Goal: Task Accomplishment & Management: Use online tool/utility

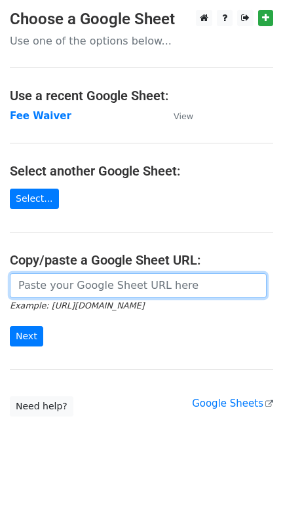
click at [81, 281] on input "url" at bounding box center [138, 285] width 257 height 25
paste input "[URL][DOMAIN_NAME]"
drag, startPoint x: 253, startPoint y: 284, endPoint x: 195, endPoint y: 288, distance: 57.8
click at [195, 288] on input "https://docs.google.com/spreadsheets/d/1kViP6J5RGY5x7VcuLetxOiuAy-r1i4W5xPw-Lbf…" at bounding box center [138, 285] width 257 height 25
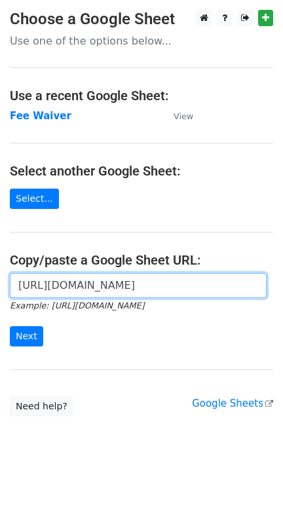
drag, startPoint x: 255, startPoint y: 285, endPoint x: 194, endPoint y: 289, distance: 61.0
click at [194, 289] on input "https://docs.google.com/spreadsheets/d/1kViP6J5RGY5x7VcuLetxOiuAy-r1i4W5xPw-Lbf…" at bounding box center [138, 285] width 257 height 25
type input "https://docs.google.com/spreadsheets/d/1kViP6J5RGY5x7VcuLetxOiuAy-r1i4W5xPw-Lbf…"
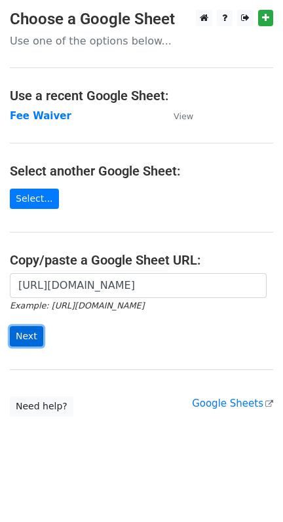
scroll to position [0, 0]
click at [22, 336] on input "Next" at bounding box center [26, 336] width 33 height 20
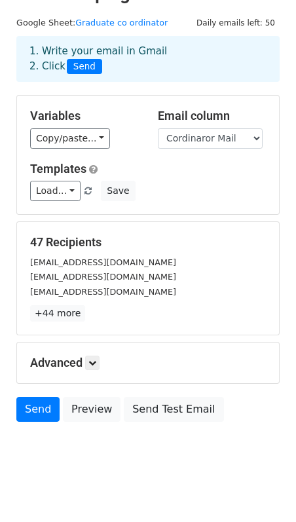
scroll to position [43, 0]
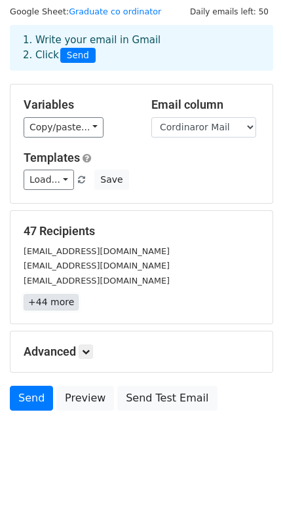
click at [45, 300] on link "+44 more" at bounding box center [51, 302] width 55 height 16
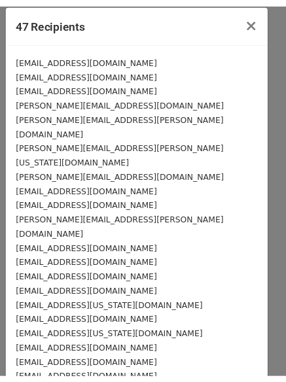
scroll to position [0, 0]
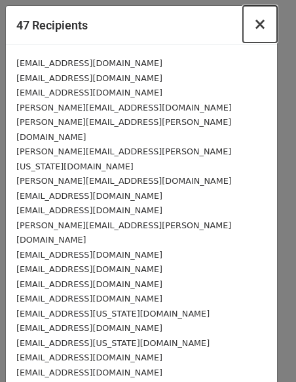
click at [253, 26] on span "×" at bounding box center [259, 24] width 13 height 18
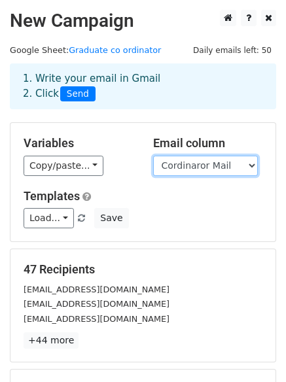
click at [200, 170] on select "Graduate Cordinator Name Cordinaror Mail University Name Course Sent Date Mail …" at bounding box center [205, 166] width 105 height 20
click at [153, 156] on select "Graduate Cordinator Name Cordinaror Mail University Name Course Sent Date Mail …" at bounding box center [205, 166] width 105 height 20
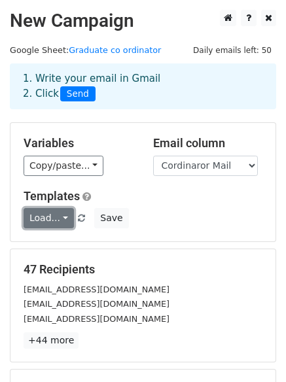
click at [50, 219] on link "Load..." at bounding box center [49, 218] width 50 height 20
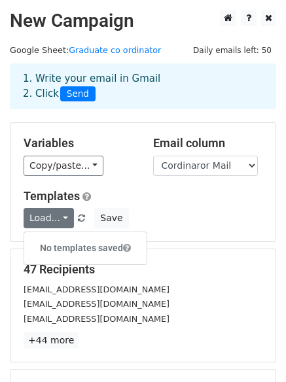
click at [149, 202] on h5 "Templates" at bounding box center [143, 196] width 239 height 14
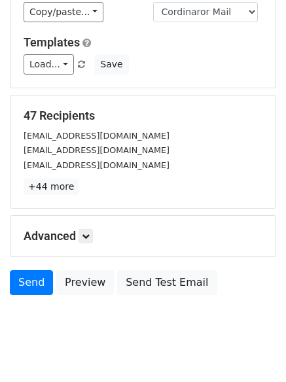
scroll to position [178, 0]
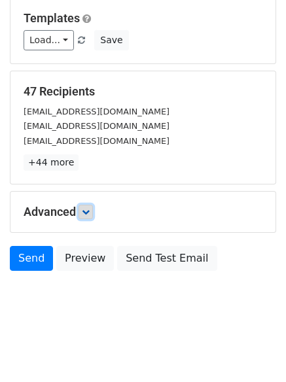
click at [86, 213] on icon at bounding box center [86, 212] width 8 height 8
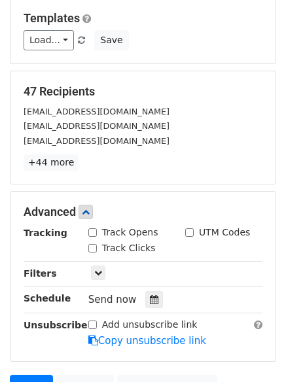
click at [92, 248] on input "Track Clicks" at bounding box center [92, 248] width 9 height 9
checkbox input "true"
click at [89, 233] on input "Track Opens" at bounding box center [92, 233] width 9 height 9
checkbox input "true"
click at [102, 272] on link at bounding box center [98, 273] width 14 height 14
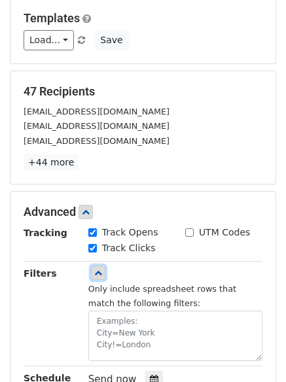
click at [102, 272] on link at bounding box center [98, 273] width 14 height 14
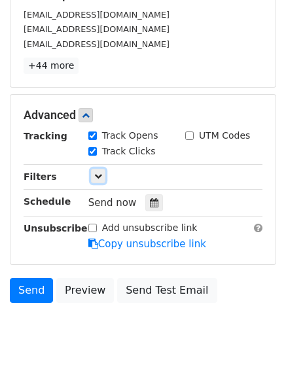
scroll to position [306, 0]
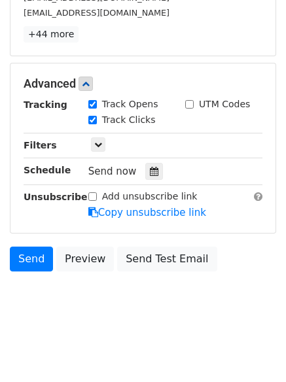
click at [93, 199] on input "Add unsubscribe link" at bounding box center [92, 197] width 9 height 9
checkbox input "false"
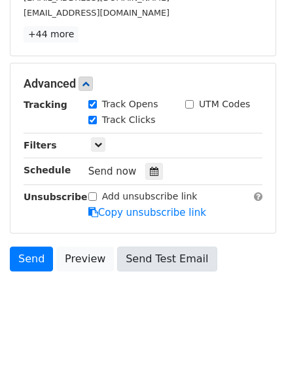
scroll to position [0, 0]
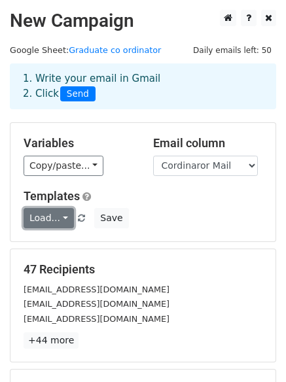
click at [59, 216] on link "Load..." at bounding box center [49, 218] width 50 height 20
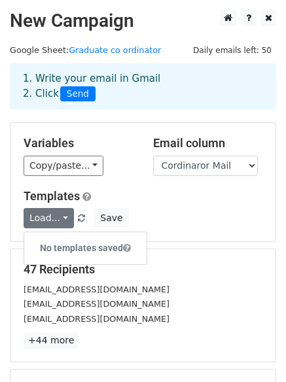
click at [74, 251] on h6 "No templates saved" at bounding box center [85, 249] width 122 height 22
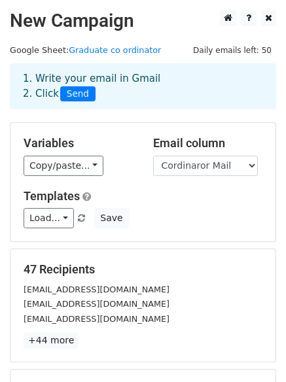
drag, startPoint x: 110, startPoint y: 0, endPoint x: 59, endPoint y: 35, distance: 61.7
click at [59, 35] on main "New Campaign Daily emails left: 50 Google Sheet: Graduate co ordinator 1. Write…" at bounding box center [143, 297] width 286 height 575
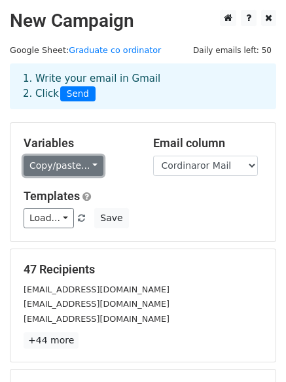
click at [73, 163] on link "Copy/paste..." at bounding box center [64, 166] width 80 height 20
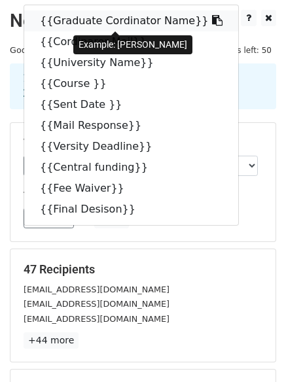
click at [212, 18] on icon at bounding box center [217, 20] width 10 height 10
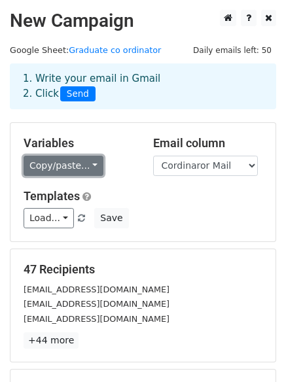
click at [78, 170] on link "Copy/paste..." at bounding box center [64, 166] width 80 height 20
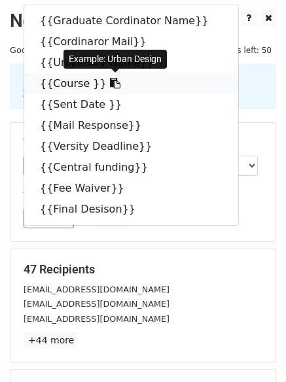
click at [110, 81] on icon at bounding box center [115, 83] width 10 height 10
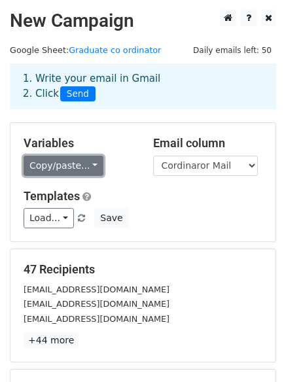
click at [85, 162] on link "Copy/paste..." at bounding box center [64, 166] width 80 height 20
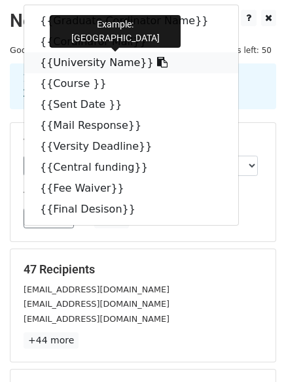
click at [157, 65] on icon at bounding box center [162, 62] width 10 height 10
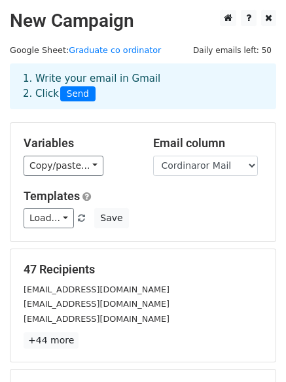
scroll to position [306, 0]
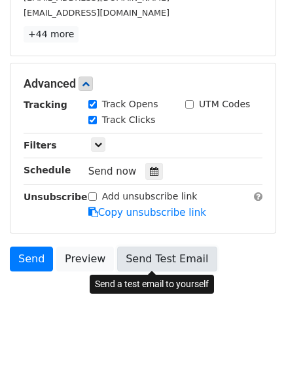
click at [164, 253] on link "Send Test Email" at bounding box center [167, 259] width 100 height 25
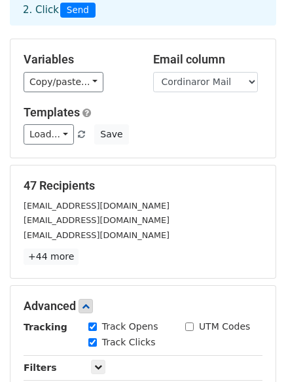
scroll to position [0, 0]
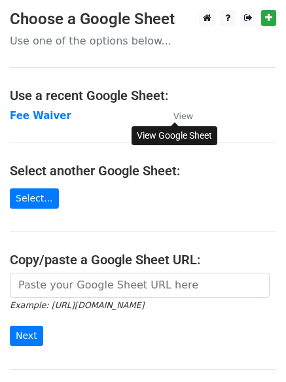
click at [176, 118] on small "View" at bounding box center [184, 116] width 20 height 10
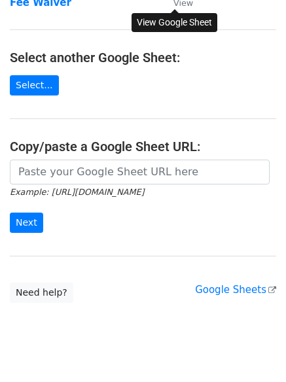
scroll to position [139, 0]
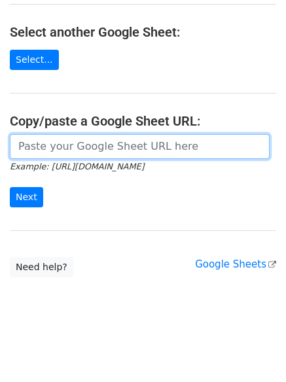
click at [56, 149] on input "url" at bounding box center [140, 146] width 260 height 25
paste input "https://docs.google.com/spreadsheets/d/1kViP6J5RGY5x7VcuLetxOiuAy-r1i4W5xPw-Lbf…"
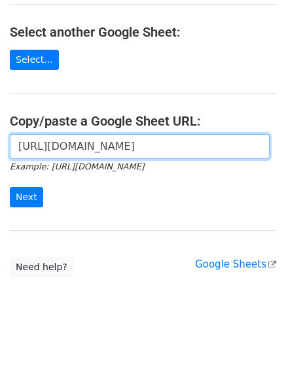
scroll to position [0, 266]
drag, startPoint x: 199, startPoint y: 145, endPoint x: 270, endPoint y: 147, distance: 70.7
click at [270, 147] on div "https://docs.google.com/spreadsheets/d/1kViP6J5RGY5x7VcuLetxOiuAy-r1i4W5xPw-Lbf…" at bounding box center [143, 146] width 266 height 25
type input "https://docs.google.com/spreadsheets/d/1kViP6J5RGY5x7VcuLetxOiuAy-r1i4W5xPw-Lbf…"
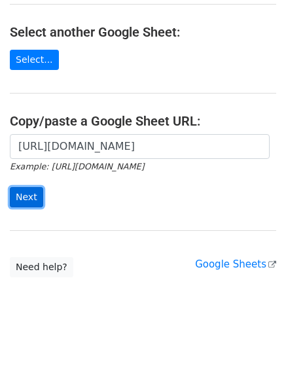
scroll to position [0, 0]
click at [28, 199] on input "Next" at bounding box center [26, 197] width 33 height 20
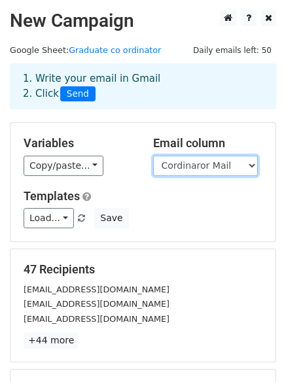
click at [183, 170] on select "Graduate Cordinator Name Cordinaror Mail University Name Course Sent Date Mail …" at bounding box center [205, 166] width 105 height 20
click at [153, 156] on select "Graduate Cordinator Name Cordinaror Mail University Name Course Sent Date Mail …" at bounding box center [205, 166] width 105 height 20
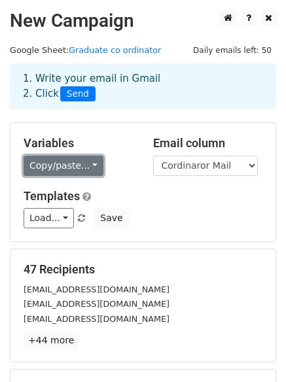
click at [53, 166] on link "Copy/paste..." at bounding box center [64, 166] width 80 height 20
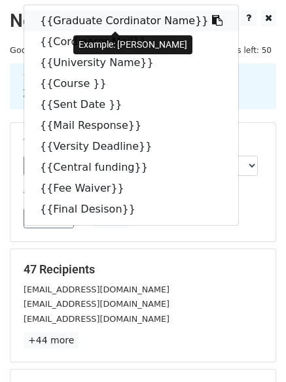
click at [212, 19] on icon at bounding box center [217, 20] width 10 height 10
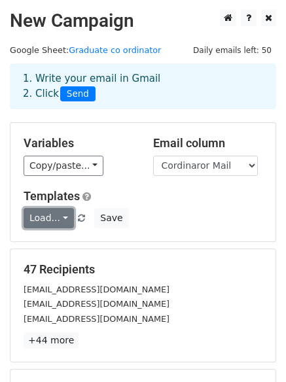
click at [54, 215] on link "Load..." at bounding box center [49, 218] width 50 height 20
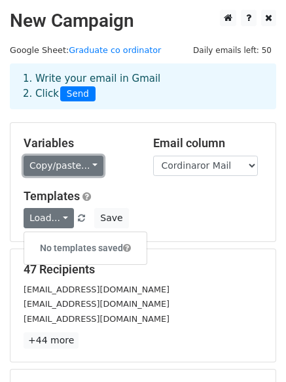
click at [34, 172] on link "Copy/paste..." at bounding box center [64, 166] width 80 height 20
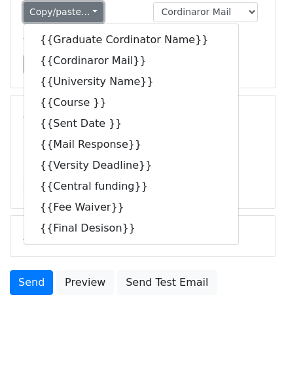
scroll to position [178, 0]
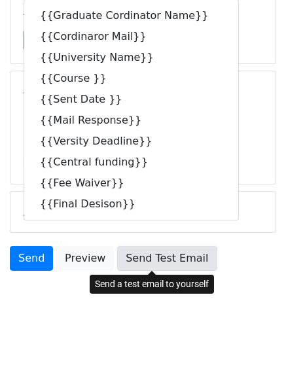
click at [144, 262] on link "Send Test Email" at bounding box center [167, 258] width 100 height 25
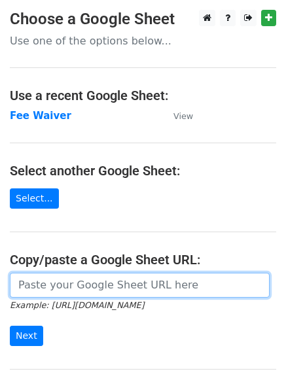
click at [67, 285] on input "url" at bounding box center [140, 285] width 260 height 25
paste input "[URL][DOMAIN_NAME]"
drag, startPoint x: 200, startPoint y: 290, endPoint x: 263, endPoint y: 290, distance: 62.2
click at [263, 290] on input "https://docs.google.com/spreadsheets/d/1kViP6J5RGY5x7VcuLetxOiuAy-r1i4W5xPw-Lbf…" at bounding box center [140, 285] width 260 height 25
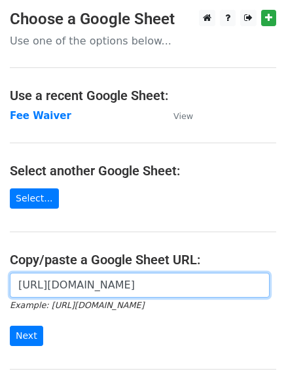
scroll to position [139, 0]
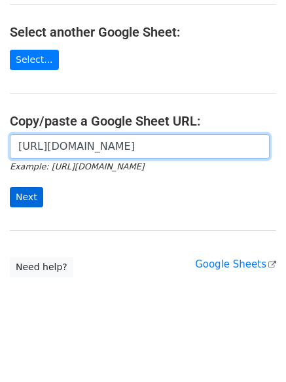
type input "[URL][DOMAIN_NAME]"
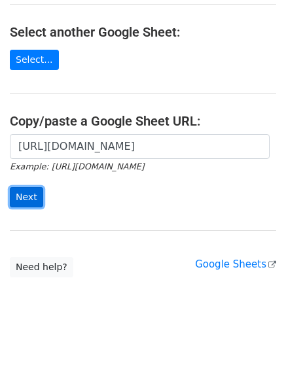
click at [35, 196] on input "Next" at bounding box center [26, 197] width 33 height 20
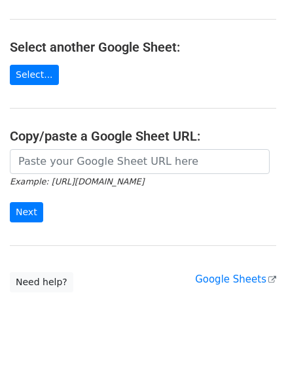
scroll to position [139, 0]
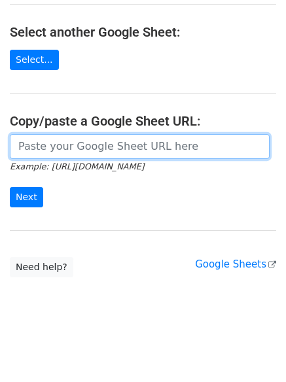
click at [94, 151] on input "url" at bounding box center [140, 146] width 260 height 25
paste input "[URL][DOMAIN_NAME]"
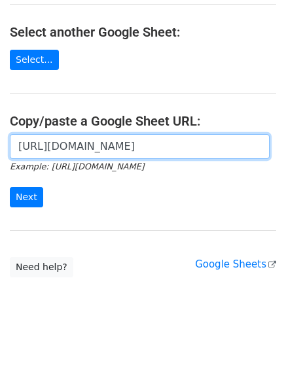
scroll to position [0, 266]
drag, startPoint x: 199, startPoint y: 147, endPoint x: 261, endPoint y: 147, distance: 62.2
click at [261, 147] on input "[URL][DOMAIN_NAME]" at bounding box center [140, 146] width 260 height 25
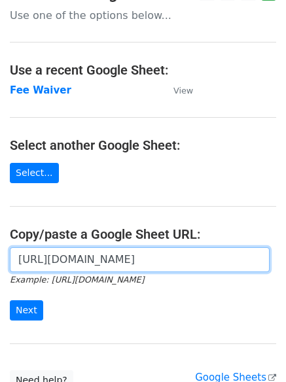
scroll to position [0, 0]
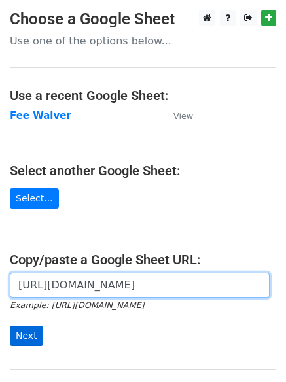
type input "https://docs.google.com/spreadsheets/d/1kViP6J5RGY5x7VcuLetxOiuAy-r1i4W5xPw-Lbf…"
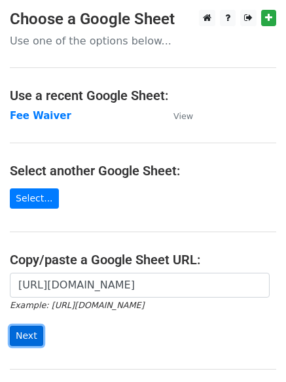
click at [29, 346] on input "Next" at bounding box center [26, 336] width 33 height 20
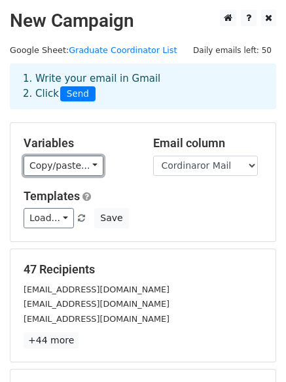
click at [56, 166] on link "Copy/paste..." at bounding box center [64, 166] width 80 height 20
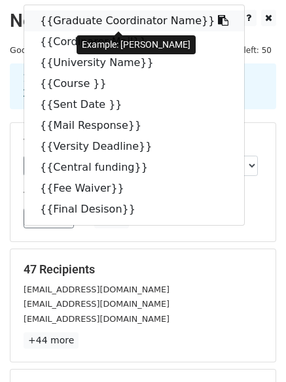
click at [218, 17] on icon at bounding box center [223, 20] width 10 height 10
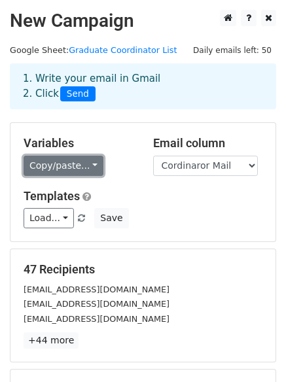
click at [62, 170] on link "Copy/paste..." at bounding box center [64, 166] width 80 height 20
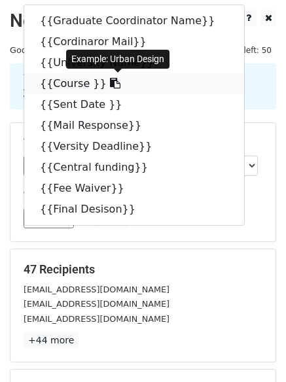
click at [110, 84] on icon at bounding box center [115, 83] width 10 height 10
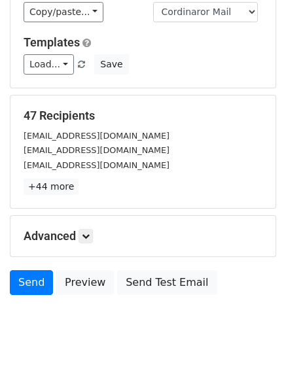
scroll to position [178, 0]
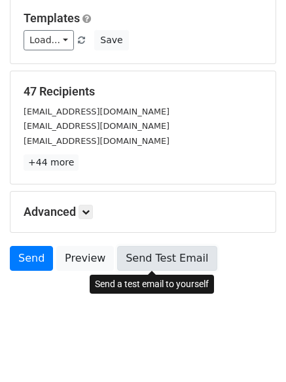
click at [154, 262] on link "Send Test Email" at bounding box center [167, 258] width 100 height 25
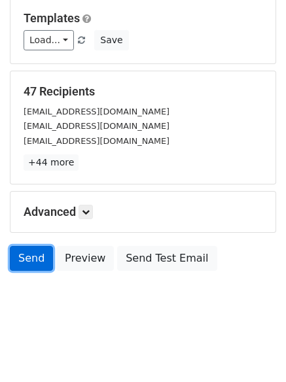
click at [36, 253] on link "Send" at bounding box center [31, 258] width 43 height 25
click at [26, 257] on link "Send" at bounding box center [31, 258] width 43 height 25
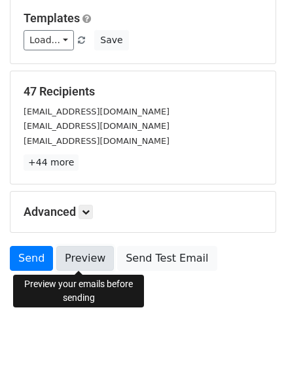
click at [89, 260] on link "Preview" at bounding box center [85, 258] width 58 height 25
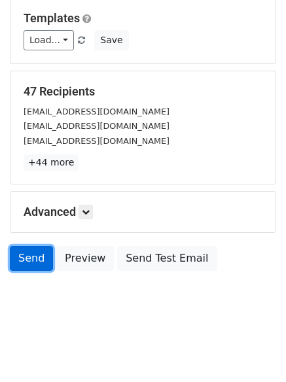
click at [29, 260] on link "Send" at bounding box center [31, 258] width 43 height 25
click at [29, 258] on link "Send" at bounding box center [31, 258] width 43 height 25
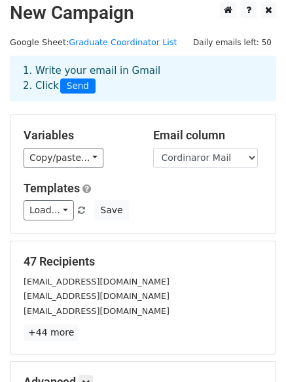
scroll to position [0, 0]
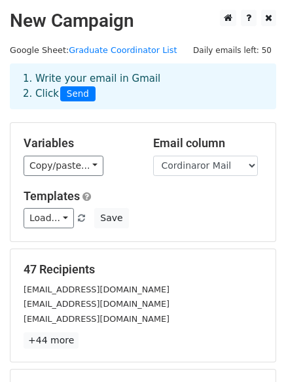
click at [72, 93] on span "Send" at bounding box center [77, 94] width 35 height 16
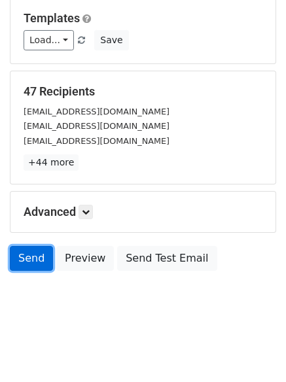
click at [21, 252] on link "Send" at bounding box center [31, 258] width 43 height 25
click at [31, 260] on link "Send" at bounding box center [31, 258] width 43 height 25
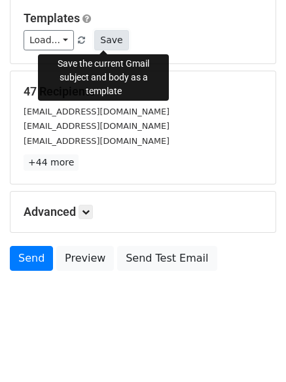
click at [111, 40] on button "Save" at bounding box center [111, 40] width 34 height 20
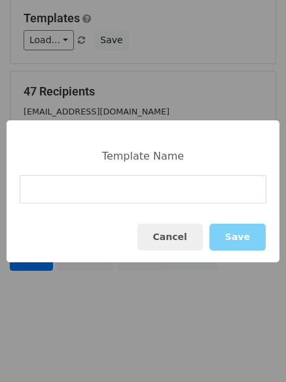
click at [71, 175] on div "Template Name Cancel Save" at bounding box center [143, 191] width 273 height 142
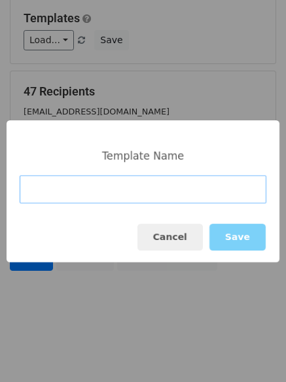
click at [67, 188] on input at bounding box center [143, 189] width 247 height 28
type input "Grand Coordinator"
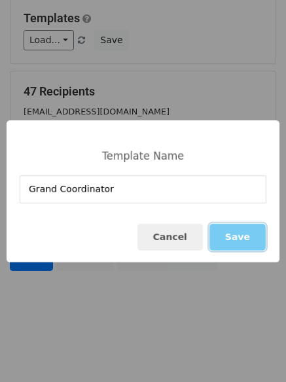
click at [226, 236] on button "Save" at bounding box center [238, 237] width 56 height 27
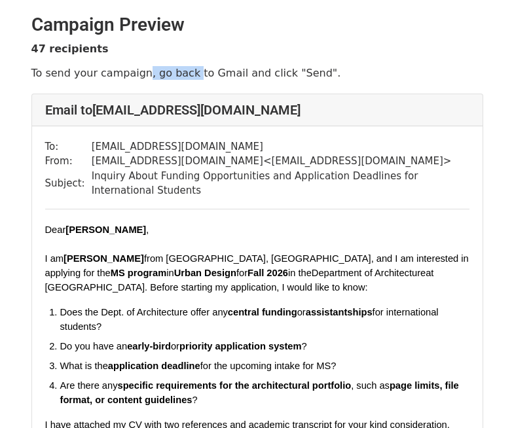
drag, startPoint x: 137, startPoint y: 73, endPoint x: 184, endPoint y: 71, distance: 47.2
click at [184, 71] on p "To send your campaign, go back to Gmail and click "Send"." at bounding box center [257, 73] width 452 height 14
click at [142, 75] on p "To send your campaign, go back to Gmail and click "Send"." at bounding box center [257, 73] width 452 height 14
drag, startPoint x: 152, startPoint y: 73, endPoint x: 236, endPoint y: 77, distance: 84.5
click at [229, 77] on p "To send your campaign, go back to Gmail and click "Send"." at bounding box center [257, 73] width 452 height 14
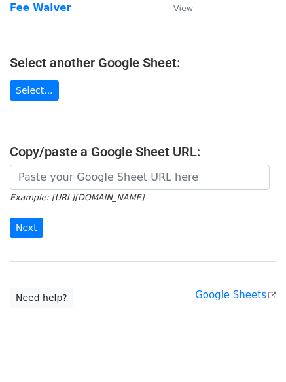
scroll to position [139, 0]
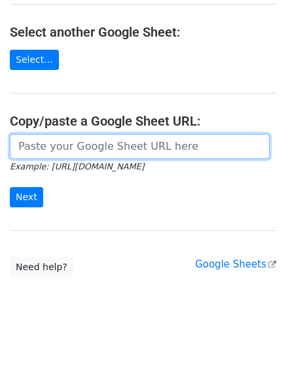
click at [63, 147] on input "url" at bounding box center [140, 146] width 260 height 25
type input "https://docs.google.com/spreadsheets/d/1jD4Zq0qjklCWKZExqHab0SaQQMjoZaL-JxrUBIV…"
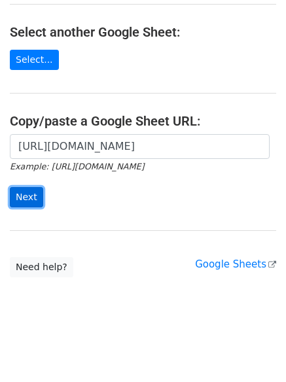
click at [32, 195] on input "Next" at bounding box center [26, 197] width 33 height 20
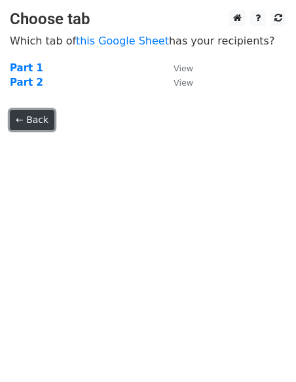
click at [24, 110] on link "← Back" at bounding box center [32, 120] width 45 height 20
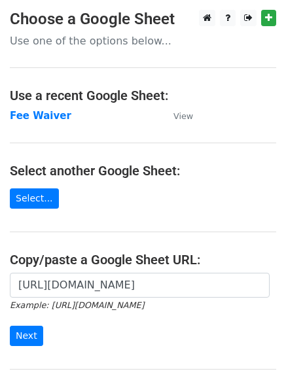
scroll to position [139, 0]
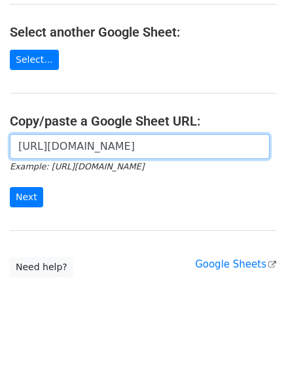
click at [79, 141] on input "[URL][DOMAIN_NAME]" at bounding box center [140, 146] width 260 height 25
paste input "[URL][DOMAIN_NAME]"
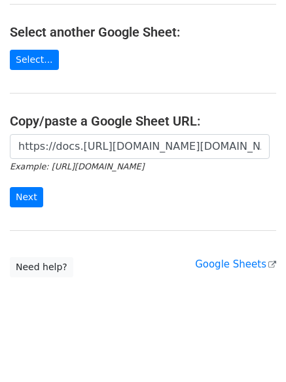
scroll to position [0, 0]
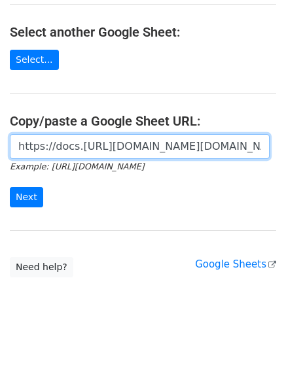
click at [71, 155] on input "https://docs.[URL][DOMAIN_NAME][DOMAIN_NAME]" at bounding box center [140, 146] width 260 height 25
paste input "[DOMAIN_NAME][URL]"
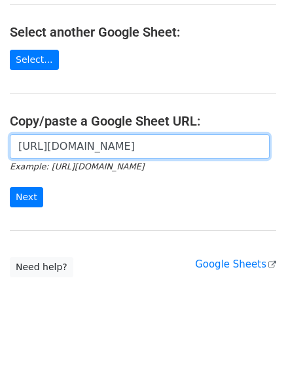
scroll to position [0, 266]
drag, startPoint x: 198, startPoint y: 146, endPoint x: 265, endPoint y: 148, distance: 66.2
click at [263, 147] on input "[URL][DOMAIN_NAME]" at bounding box center [140, 146] width 260 height 25
type input "[URL][DOMAIN_NAME]"
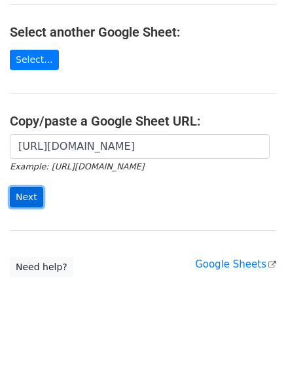
click at [24, 196] on input "Next" at bounding box center [26, 197] width 33 height 20
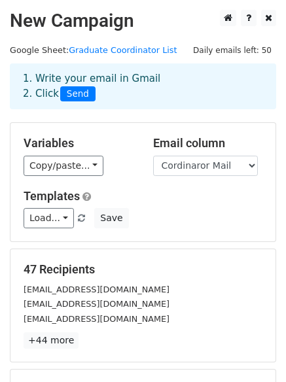
click at [52, 207] on div "Templates Load... Grand Coordinator Save" at bounding box center [143, 209] width 259 height 40
click at [54, 219] on link "Load..." at bounding box center [49, 218] width 50 height 20
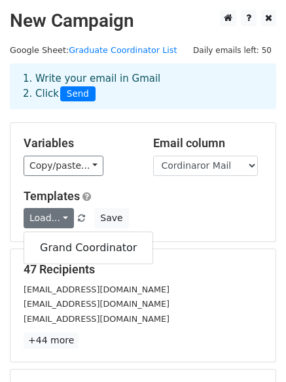
click at [167, 215] on div "Load... Grand Coordinator Save" at bounding box center [143, 218] width 259 height 20
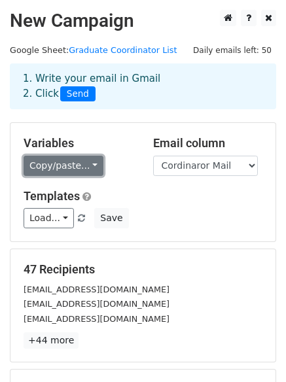
click at [52, 167] on link "Copy/paste..." at bounding box center [64, 166] width 80 height 20
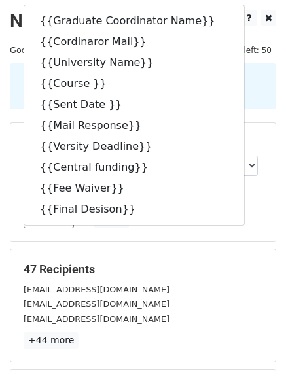
click at [174, 232] on div "Variables Copy/paste... {{Graduate Coordinator Name}} {{Cordinaror Mail}} {{Uni…" at bounding box center [142, 182] width 265 height 119
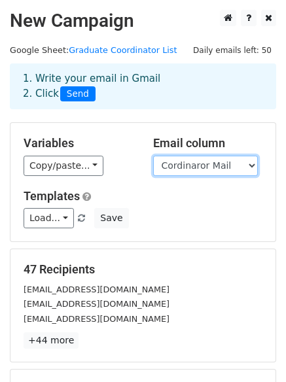
click at [218, 162] on select "Graduate Coordinator Name Cordinaror Mail University Name Course Sent Date Mail…" at bounding box center [205, 166] width 105 height 20
click at [153, 156] on select "Graduate Coordinator Name Cordinaror Mail University Name Course Sent Date Mail…" at bounding box center [205, 166] width 105 height 20
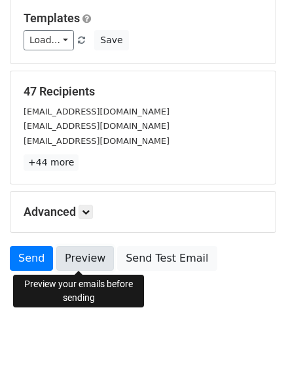
click at [90, 254] on link "Preview" at bounding box center [85, 258] width 58 height 25
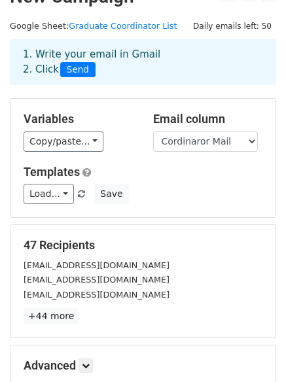
scroll to position [0, 0]
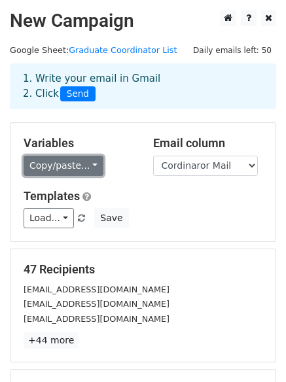
click at [87, 167] on link "Copy/paste..." at bounding box center [64, 166] width 80 height 20
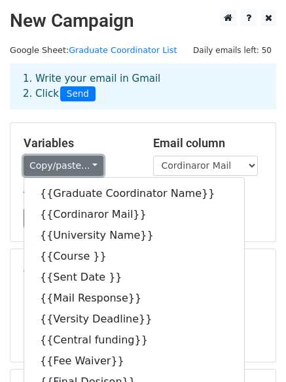
scroll to position [178, 0]
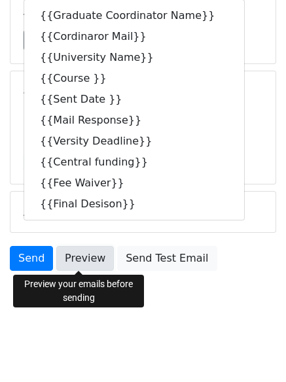
click at [90, 258] on link "Preview" at bounding box center [85, 258] width 58 height 25
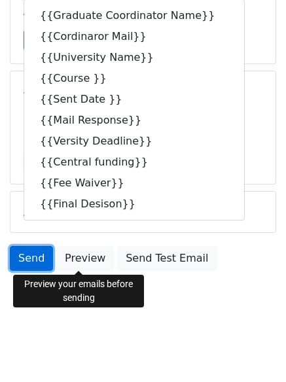
click at [29, 258] on link "Send" at bounding box center [31, 258] width 43 height 25
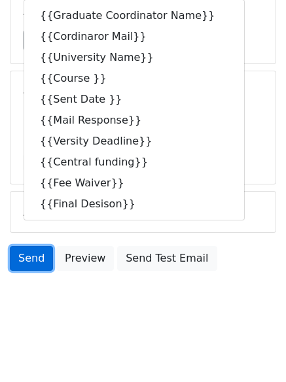
click at [22, 257] on link "Send" at bounding box center [31, 258] width 43 height 25
click at [27, 255] on link "Send" at bounding box center [31, 258] width 43 height 25
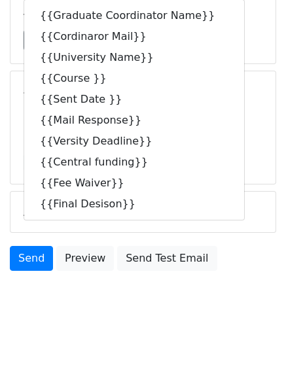
drag, startPoint x: 241, startPoint y: 261, endPoint x: 242, endPoint y: 253, distance: 7.2
click at [242, 255] on div "Send Preview Send Test Email" at bounding box center [143, 261] width 286 height 31
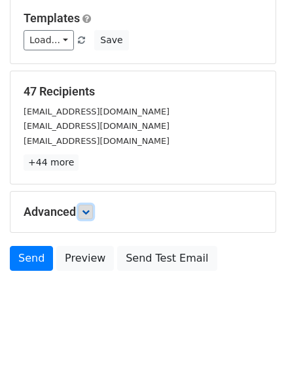
click at [85, 211] on icon at bounding box center [86, 212] width 8 height 8
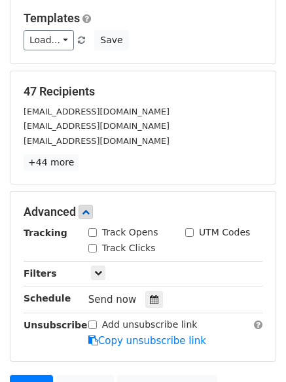
click at [92, 234] on input "Track Opens" at bounding box center [92, 233] width 9 height 9
checkbox input "true"
click at [90, 245] on input "Track Clicks" at bounding box center [92, 248] width 9 height 9
checkbox input "true"
click at [190, 232] on input "UTM Codes" at bounding box center [189, 233] width 9 height 9
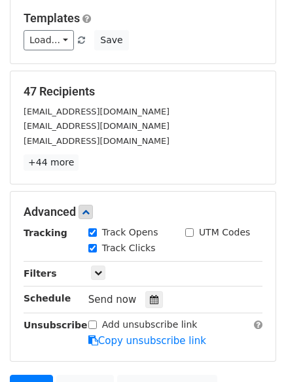
checkbox input "true"
click at [115, 295] on span "Send now" at bounding box center [112, 300] width 48 height 12
click at [150, 299] on icon at bounding box center [154, 299] width 9 height 9
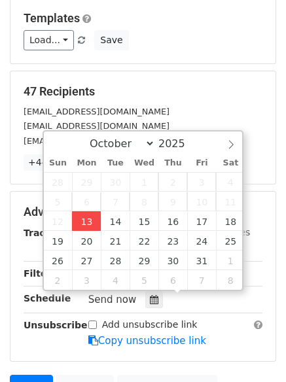
type input "2025-10-13 21:23"
type input "09"
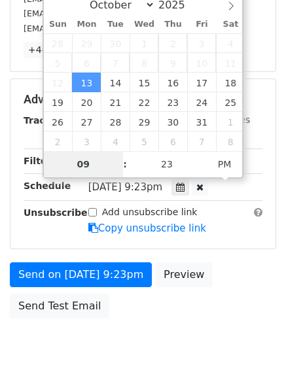
scroll to position [338, 0]
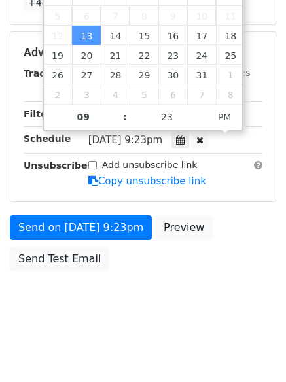
click at [236, 225] on div "Send on Oct 13 at 9:23pm Preview Send Test Email" at bounding box center [143, 246] width 286 height 63
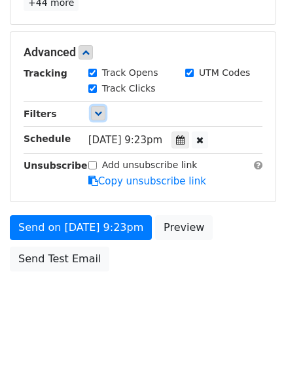
click at [96, 111] on icon at bounding box center [98, 113] width 8 height 8
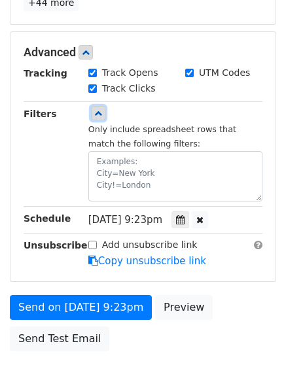
click at [99, 119] on link at bounding box center [98, 113] width 14 height 14
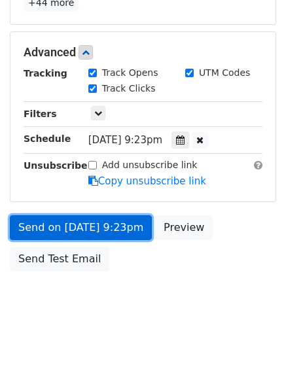
click at [96, 223] on link "Send on Oct 13 at 9:23pm" at bounding box center [81, 227] width 142 height 25
click at [101, 225] on link "Send on Oct 13 at 9:23pm" at bounding box center [81, 227] width 142 height 25
click at [119, 227] on link "Send on Oct 13 at 9:23pm" at bounding box center [81, 227] width 142 height 25
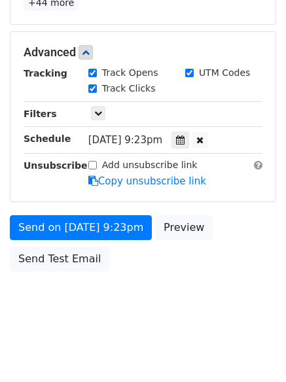
click at [139, 140] on span "Mon, Oct 13, 9:23pm" at bounding box center [125, 140] width 74 height 12
click at [185, 137] on icon at bounding box center [180, 140] width 9 height 9
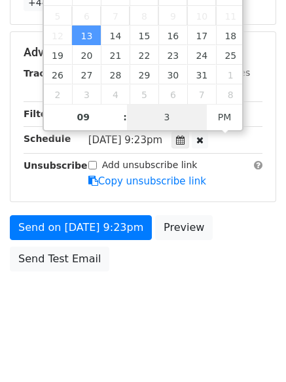
type input "30"
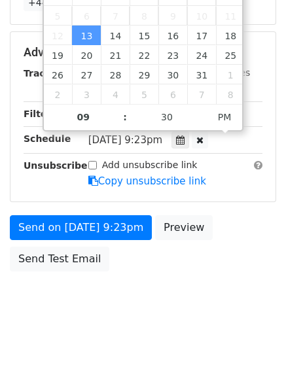
type input "2025-10-13 21:30"
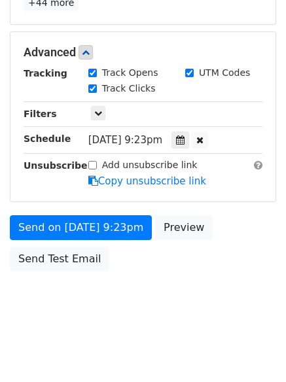
click at [175, 273] on div "Send on Oct 13 at 9:23pm Preview Send Test Email" at bounding box center [143, 246] width 286 height 63
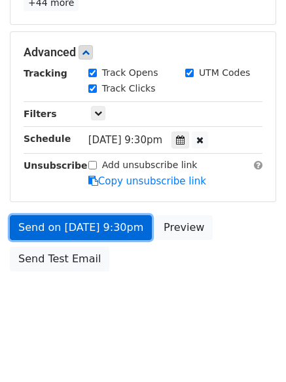
click at [101, 223] on link "Send on Oct 13 at 9:30pm" at bounding box center [81, 227] width 142 height 25
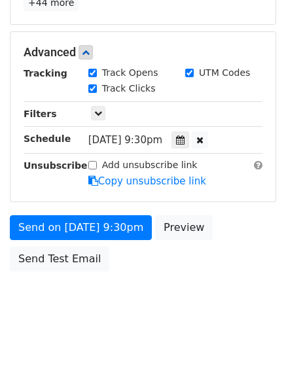
click at [162, 141] on span "Mon, Oct 13, 9:30pm" at bounding box center [125, 140] width 74 height 12
click at [185, 139] on icon at bounding box center [180, 140] width 9 height 9
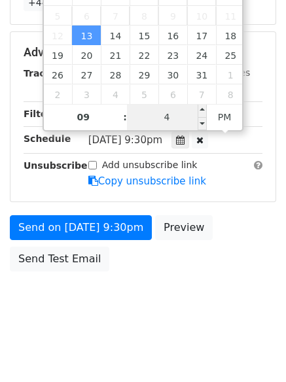
type input "45"
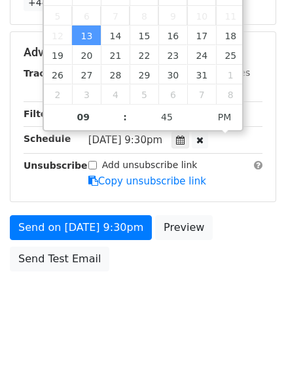
type input "2025-10-13 21:45"
click at [238, 254] on div "Send on Oct 13 at 9:30pm Preview Send Test Email" at bounding box center [143, 246] width 286 height 63
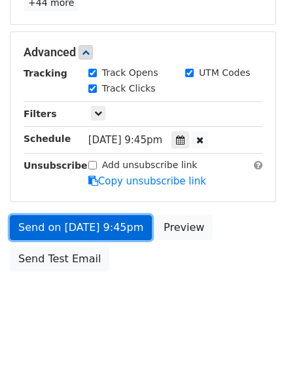
click at [122, 232] on link "Send on Oct 13 at 9:45pm" at bounding box center [81, 227] width 142 height 25
click at [113, 223] on link "Send on Oct 13 at 9:45pm" at bounding box center [81, 227] width 142 height 25
click at [56, 225] on link "Send on Oct 13 at 9:45pm" at bounding box center [81, 227] width 142 height 25
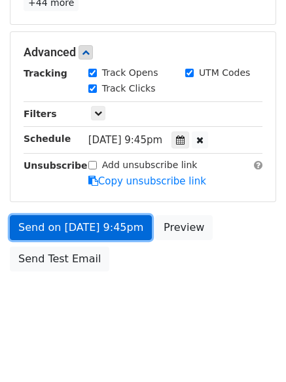
click at [56, 225] on link "Send on Oct 13 at 9:45pm" at bounding box center [81, 227] width 142 height 25
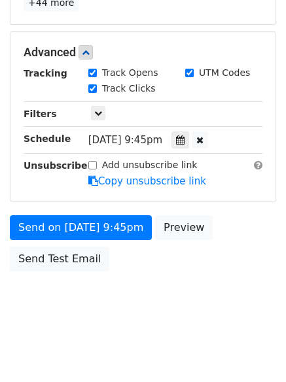
drag, startPoint x: 56, startPoint y: 225, endPoint x: 175, endPoint y: 285, distance: 133.8
click at [175, 285] on body "New Campaign Daily emails left: 50 Google Sheet: Graduate Coordinator List 1. W…" at bounding box center [143, 1] width 286 height 659
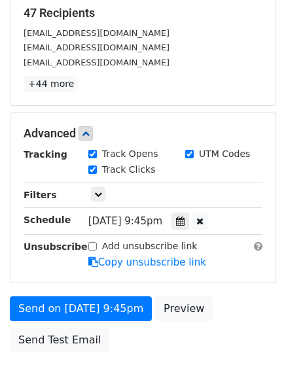
scroll to position [0, 0]
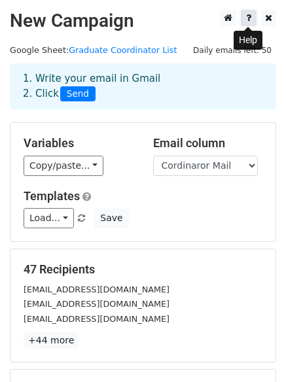
click at [251, 18] on icon at bounding box center [248, 17] width 5 height 9
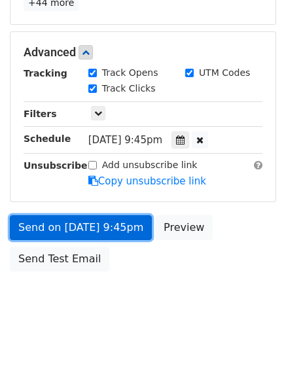
click at [96, 229] on link "Send on Oct 13 at 9:45pm" at bounding box center [81, 227] width 142 height 25
click at [96, 228] on link "Send on Oct 13 at 9:45pm" at bounding box center [81, 227] width 142 height 25
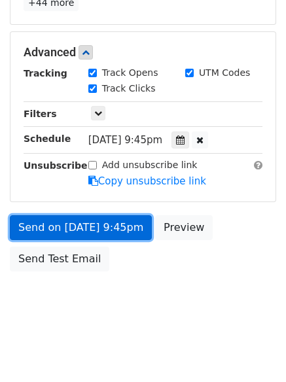
click at [96, 228] on link "Send on Oct 13 at 9:45pm" at bounding box center [81, 227] width 142 height 25
click at [88, 232] on link "Send on Oct 13 at 9:45pm" at bounding box center [81, 227] width 142 height 25
click at [89, 232] on link "Send on Oct 13 at 9:45pm" at bounding box center [81, 227] width 142 height 25
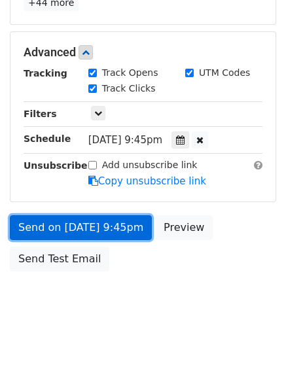
click at [90, 232] on link "Send on Oct 13 at 9:45pm" at bounding box center [81, 227] width 142 height 25
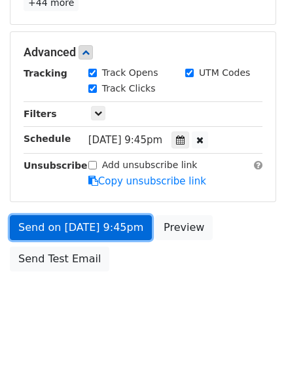
click at [90, 232] on link "Send on Oct 13 at 9:45pm" at bounding box center [81, 227] width 142 height 25
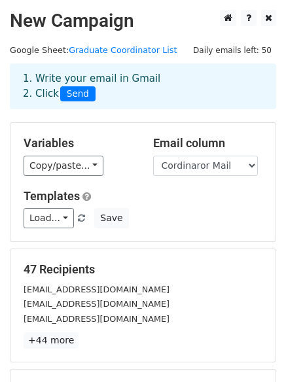
click at [79, 94] on span "Send" at bounding box center [77, 94] width 35 height 16
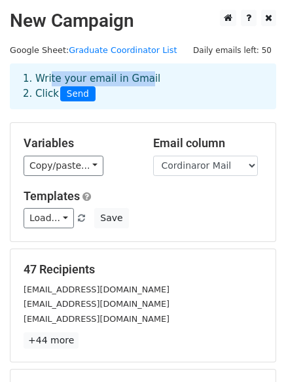
drag, startPoint x: 45, startPoint y: 79, endPoint x: 130, endPoint y: 79, distance: 85.1
click at [130, 79] on div "1. Write your email in Gmail 2. Click Send" at bounding box center [143, 86] width 260 height 30
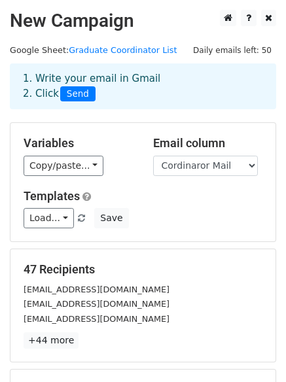
click at [99, 284] on div "skim67@kent.edu" at bounding box center [143, 289] width 259 height 15
click at [85, 342] on p "+44 more" at bounding box center [143, 341] width 239 height 16
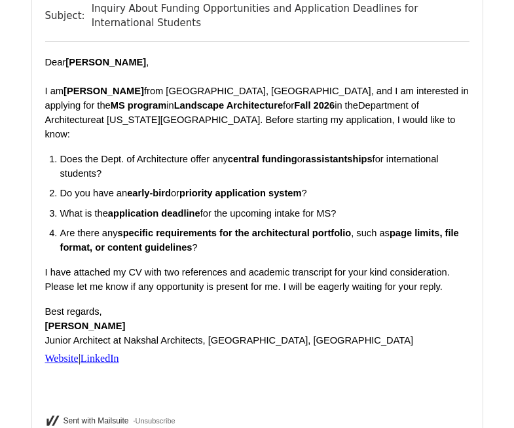
scroll to position [412, 0]
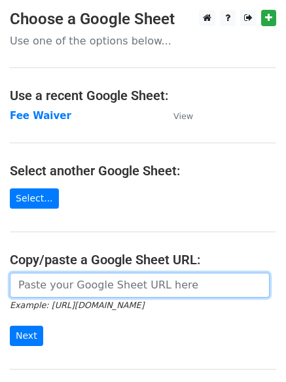
click at [44, 284] on input "url" at bounding box center [140, 285] width 260 height 25
paste input "[URL][DOMAIN_NAME]"
drag, startPoint x: 201, startPoint y: 284, endPoint x: 274, endPoint y: 284, distance: 72.7
click at [274, 284] on div "[URL][DOMAIN_NAME]" at bounding box center [143, 285] width 266 height 25
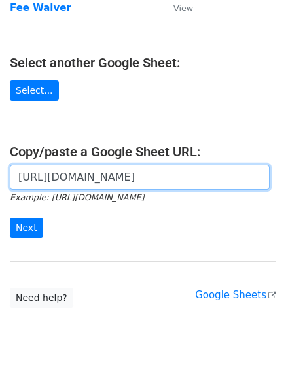
scroll to position [139, 0]
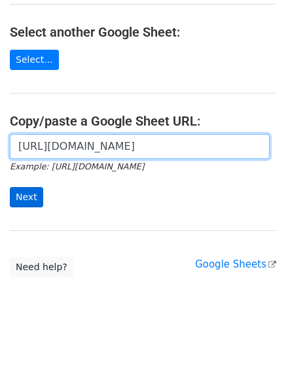
type input "[URL][DOMAIN_NAME]"
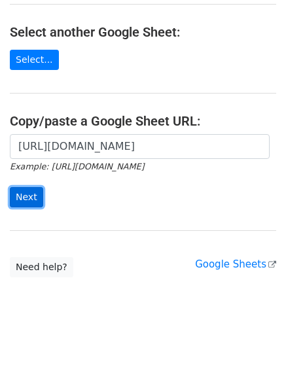
click at [26, 200] on input "Next" at bounding box center [26, 197] width 33 height 20
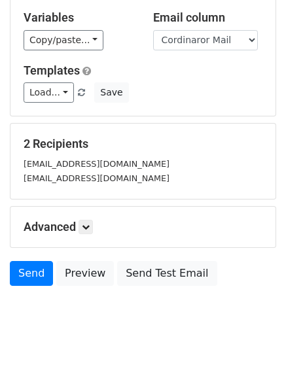
scroll to position [140, 0]
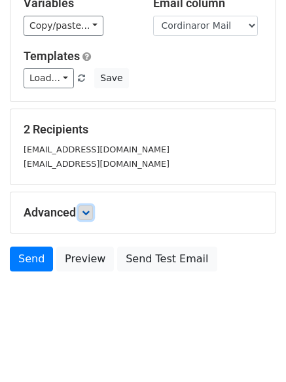
click at [93, 215] on link at bounding box center [86, 213] width 14 height 14
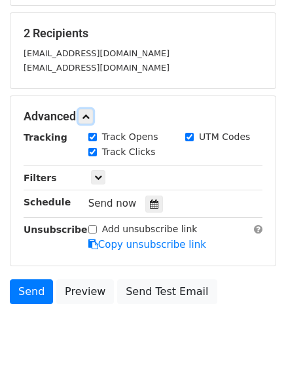
scroll to position [268, 0]
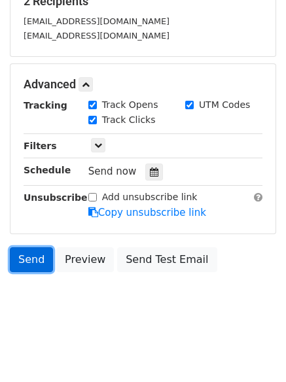
click at [32, 261] on link "Send" at bounding box center [31, 260] width 43 height 25
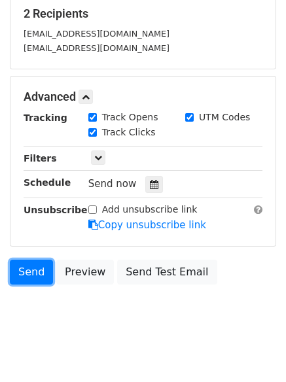
scroll to position [0, 0]
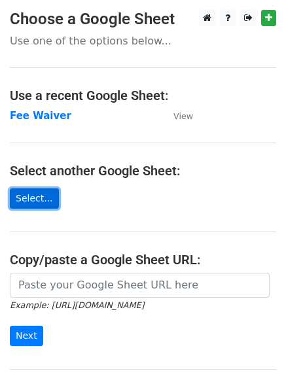
click at [40, 206] on link "Select..." at bounding box center [34, 199] width 49 height 20
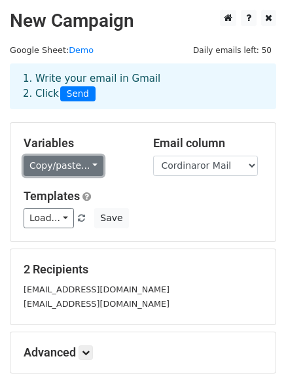
click at [55, 159] on link "Copy/paste..." at bounding box center [64, 166] width 80 height 20
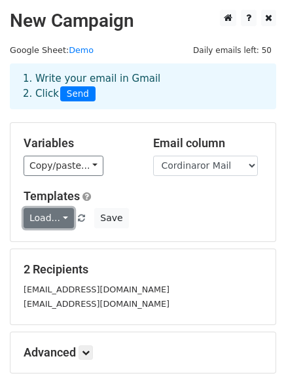
click at [56, 221] on link "Load..." at bounding box center [49, 218] width 50 height 20
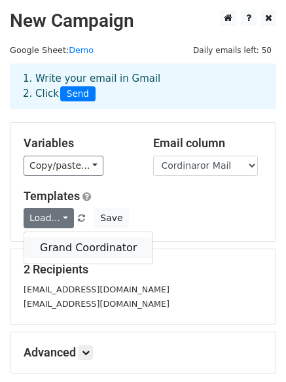
click at [114, 242] on link "Grand Coordinator" at bounding box center [88, 248] width 128 height 21
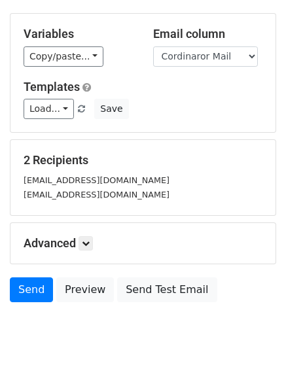
scroll to position [140, 0]
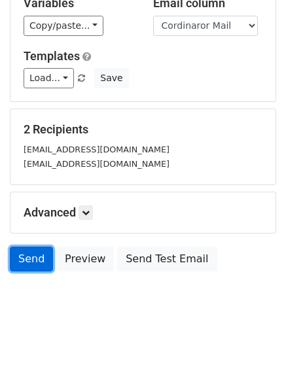
click at [29, 253] on link "Send" at bounding box center [31, 259] width 43 height 25
click at [26, 265] on link "Send" at bounding box center [31, 259] width 43 height 25
